Goal: Book appointment/travel/reservation

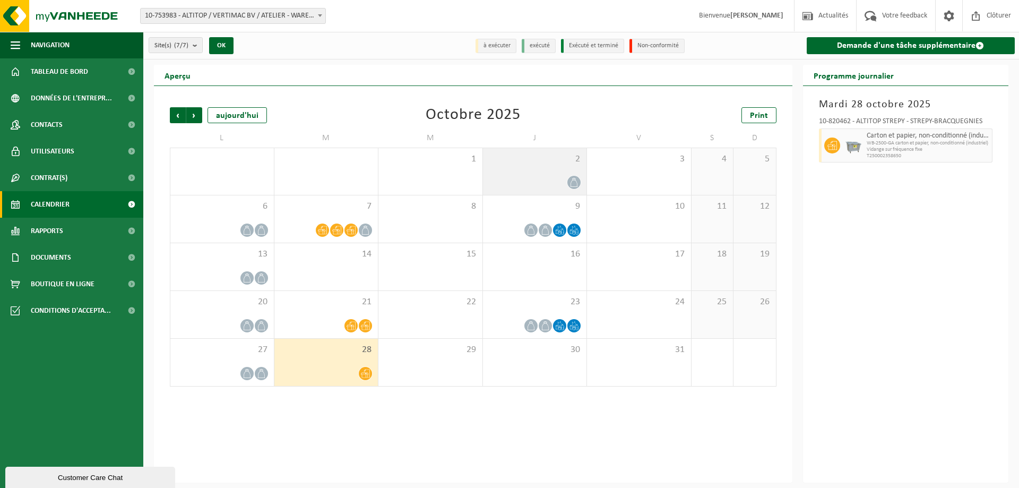
click at [530, 148] on div "2" at bounding box center [535, 171] width 104 height 47
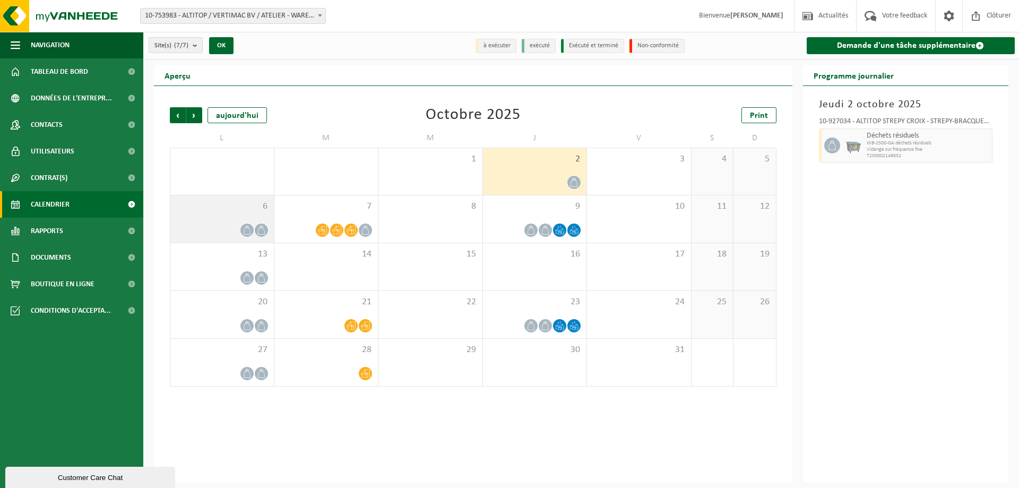
click at [230, 202] on span "6" at bounding box center [222, 207] width 93 height 12
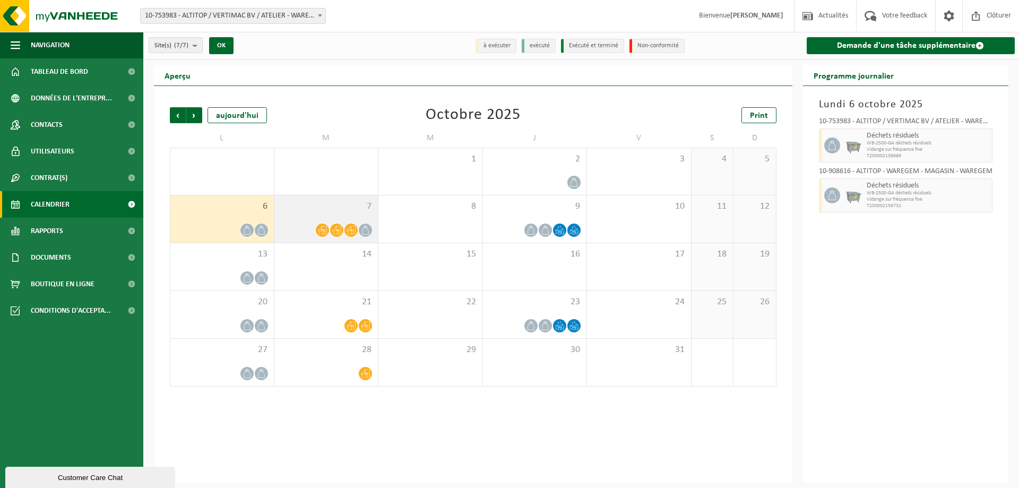
click at [313, 218] on div "7" at bounding box center [326, 218] width 104 height 47
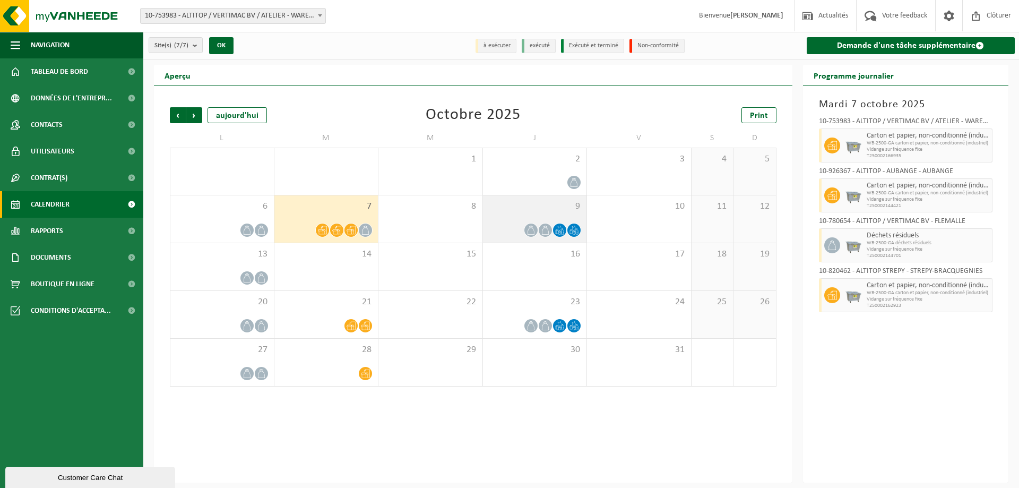
click at [515, 195] on div "9" at bounding box center [535, 218] width 104 height 47
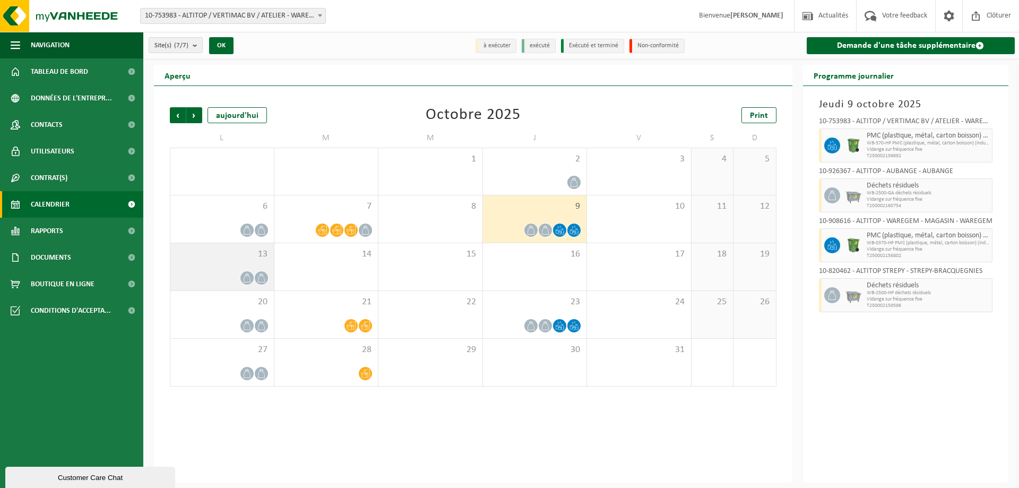
click at [261, 267] on div "13" at bounding box center [221, 266] width 103 height 47
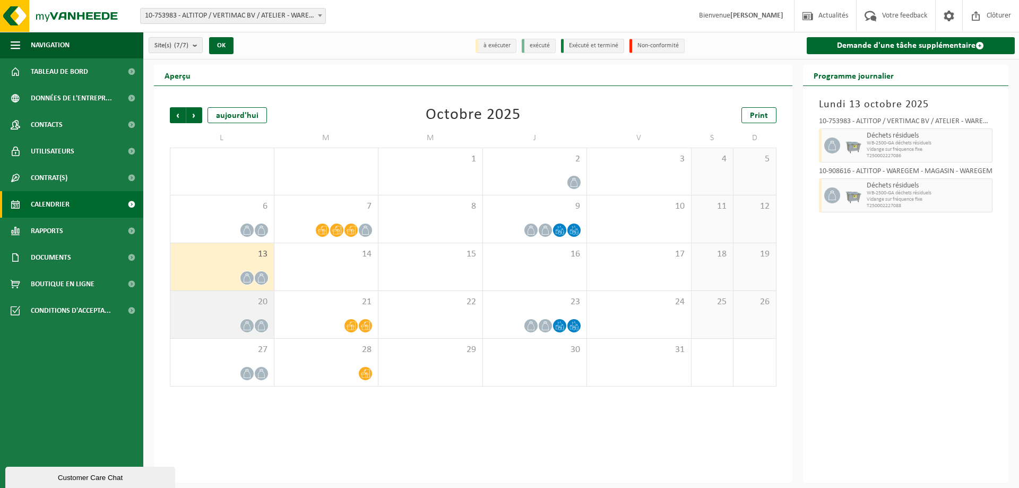
click at [246, 315] on div "20" at bounding box center [221, 314] width 103 height 47
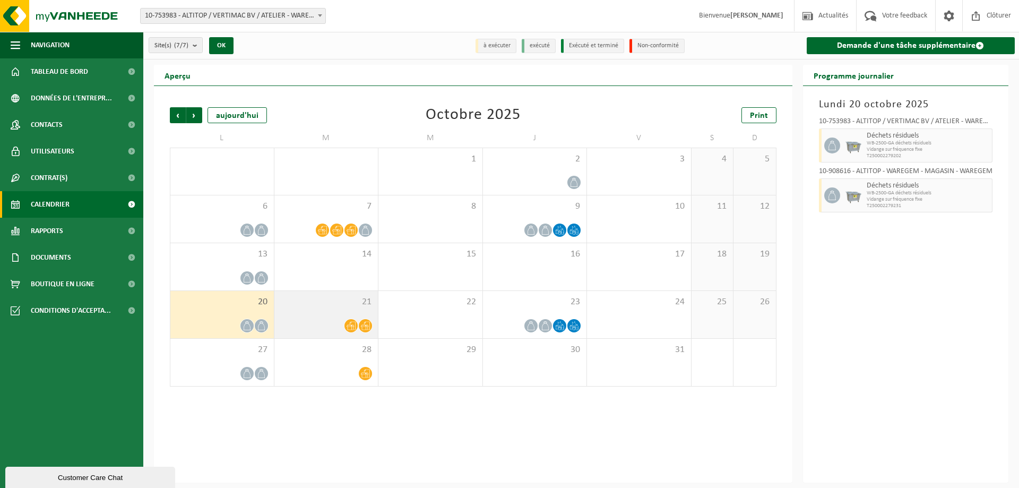
click at [335, 318] on div at bounding box center [326, 325] width 93 height 14
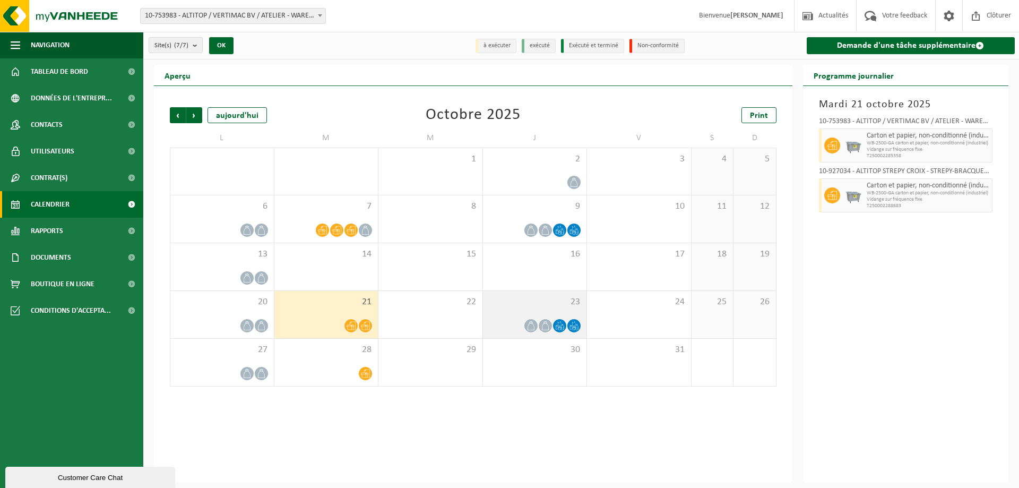
click at [539, 310] on div "23" at bounding box center [535, 314] width 104 height 47
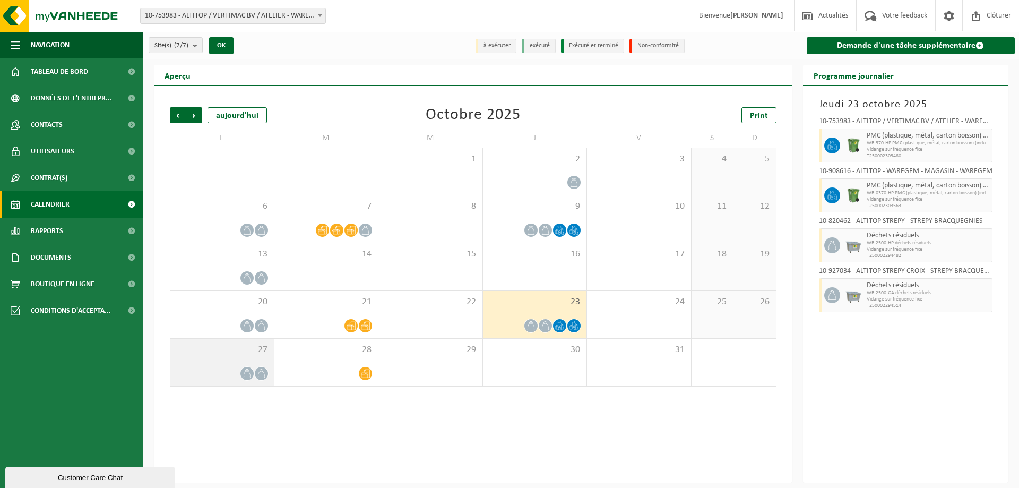
click at [235, 357] on div "27" at bounding box center [221, 362] width 103 height 47
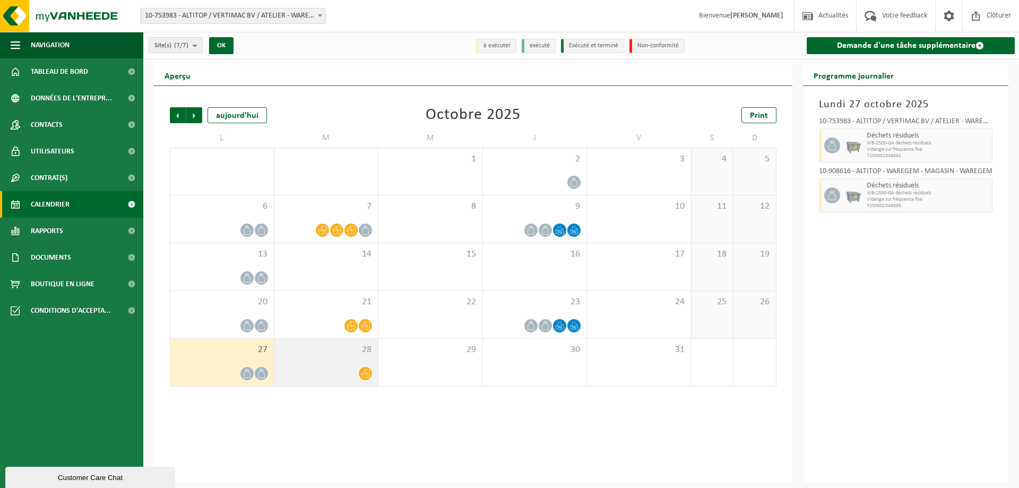
click at [340, 359] on div "28" at bounding box center [326, 362] width 104 height 47
